Goal: Information Seeking & Learning: Learn about a topic

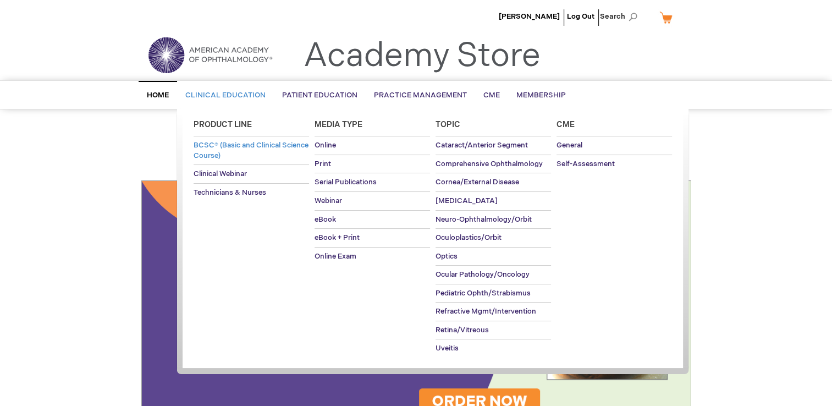
click at [226, 145] on span "BCSC® (Basic and Clinical Science Course)" at bounding box center [251, 150] width 115 height 19
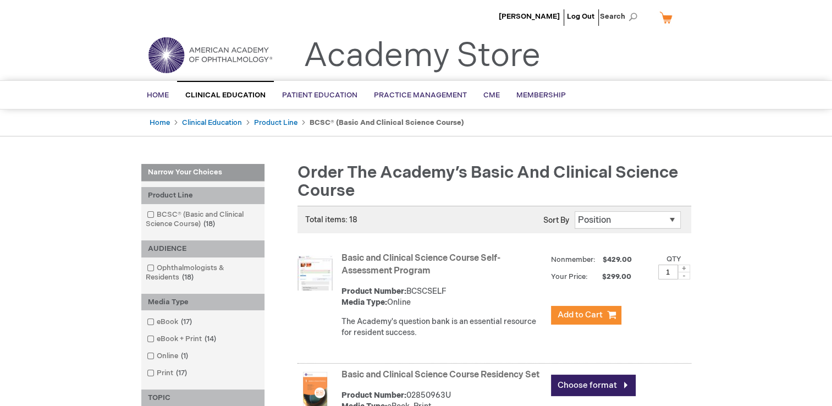
click at [396, 259] on link "Basic and Clinical Science Course Self-Assessment Program" at bounding box center [421, 264] width 159 height 23
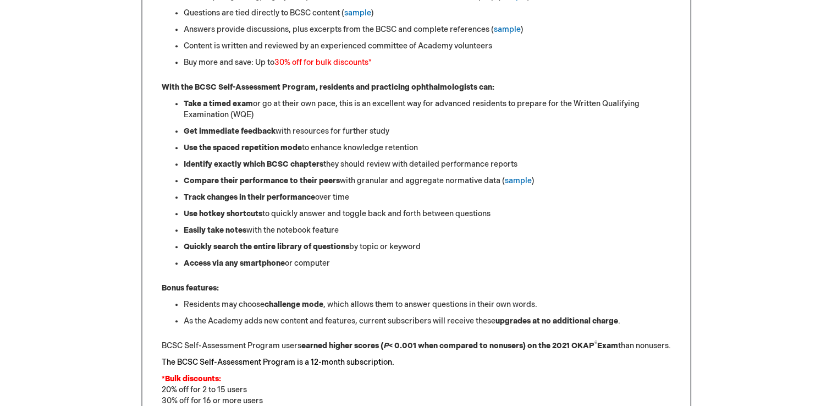
scroll to position [456, 0]
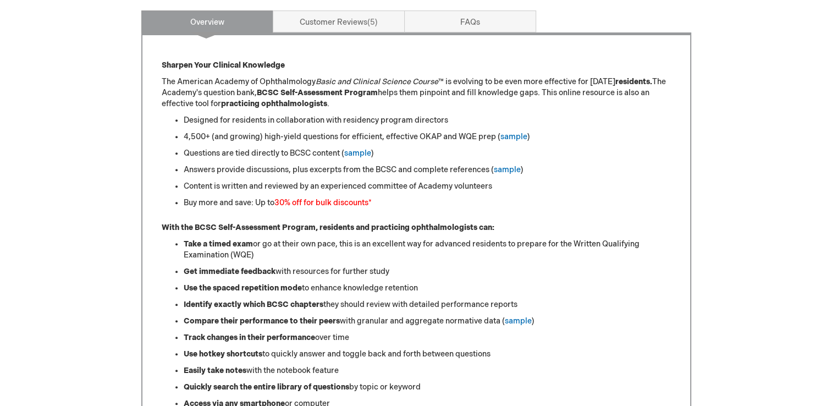
click at [772, 134] on div "[PERSON_NAME] Log Out Search My Cart CLOSE RECENTLY ADDED ITEM(S) Close There a…" at bounding box center [416, 269] width 832 height 1450
click at [508, 17] on link "FAQs" at bounding box center [470, 21] width 132 height 22
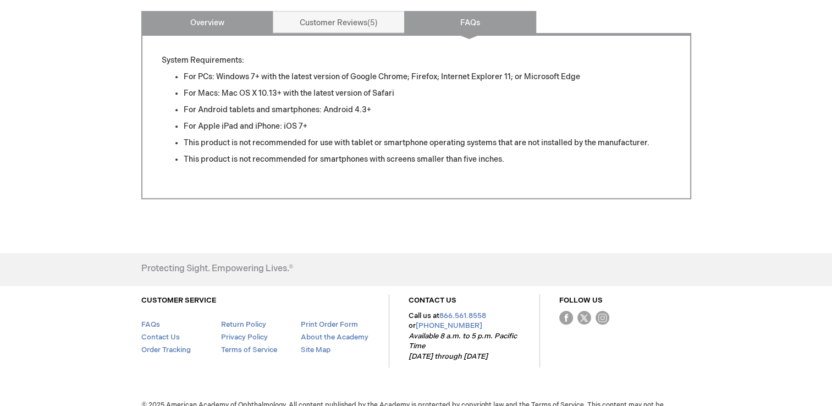
click at [229, 11] on link "Overview" at bounding box center [207, 22] width 132 height 22
